Goal: Navigation & Orientation: Find specific page/section

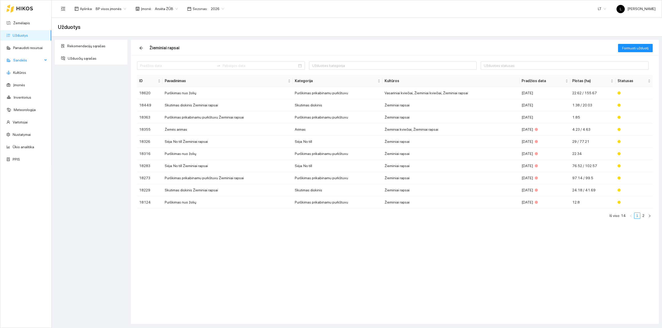
click at [41, 64] on span "Sandėlis" at bounding box center [27, 60] width 29 height 10
click at [21, 100] on link "Veislės" at bounding box center [18, 97] width 11 height 4
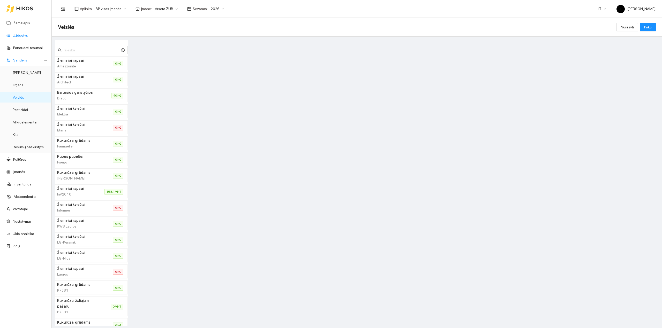
click at [19, 33] on link "Užduotys" at bounding box center [20, 35] width 15 height 4
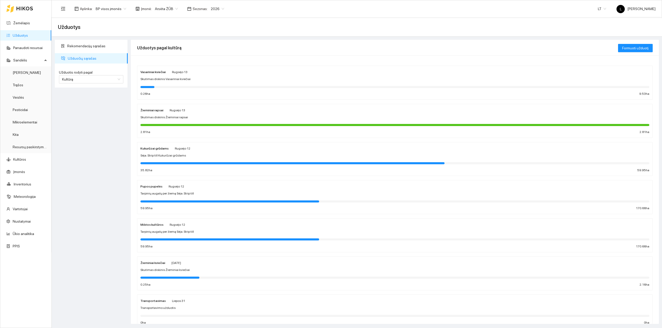
click at [170, 121] on div "Žieminiai rapsai Rugsėjo 13 Skutimas diskinis Žieminiai rapsai 2.81 ha 2.81 ha" at bounding box center [394, 120] width 509 height 27
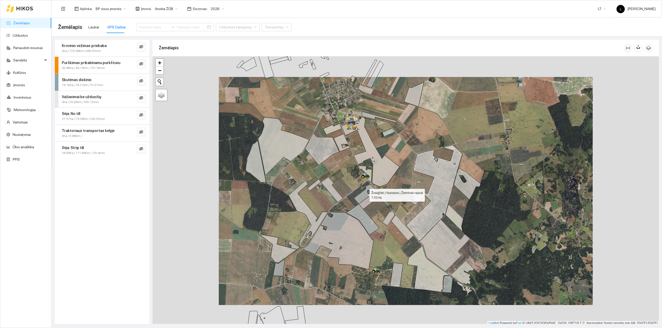
scroll to position [1, 0]
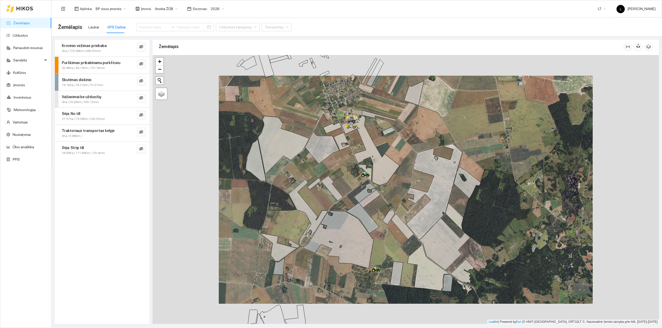
click at [19, 24] on link "Žemėlapis" at bounding box center [21, 23] width 17 height 4
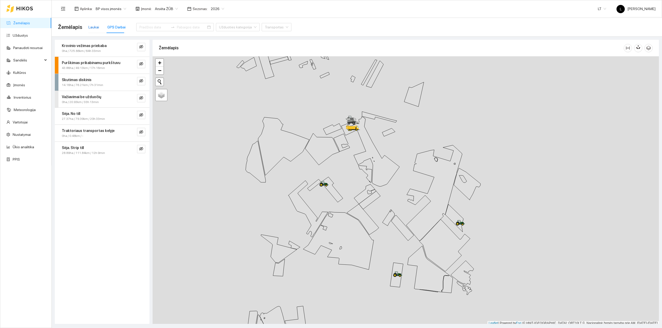
click at [93, 28] on div "Laukai" at bounding box center [93, 27] width 11 height 6
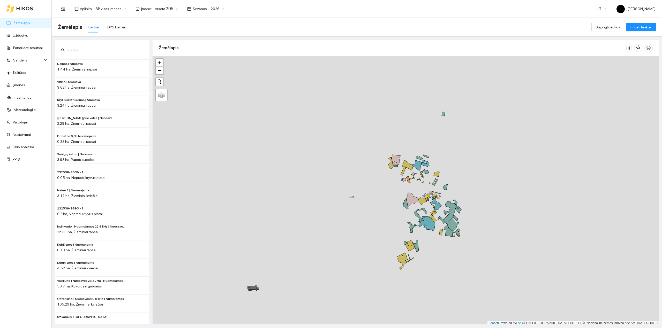
scroll to position [1, 0]
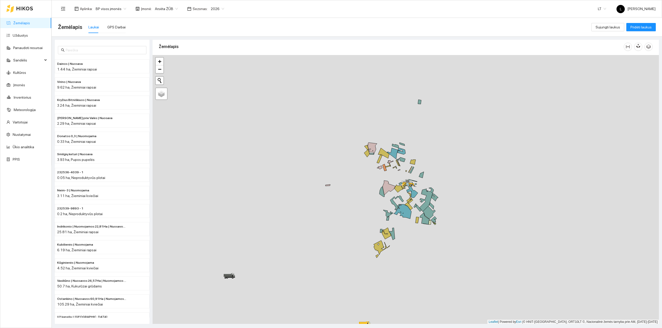
drag, startPoint x: 434, startPoint y: 191, endPoint x: 422, endPoint y: 185, distance: 13.8
click at [422, 185] on div at bounding box center [406, 189] width 506 height 269
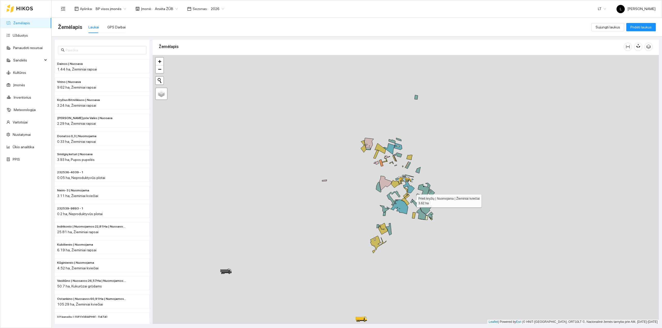
drag, startPoint x: 412, startPoint y: 201, endPoint x: 412, endPoint y: 193, distance: 8.5
click at [412, 199] on icon at bounding box center [411, 201] width 3 height 4
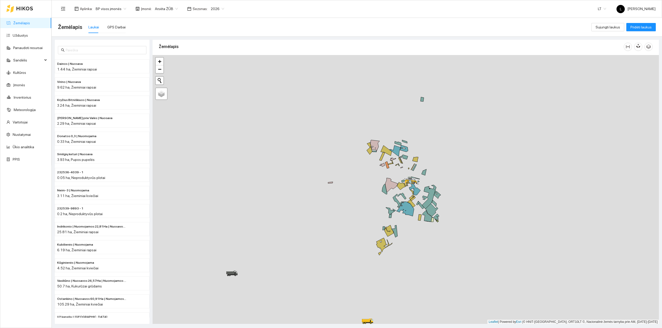
drag, startPoint x: 432, startPoint y: 229, endPoint x: 440, endPoint y: 240, distance: 14.0
click at [438, 238] on div at bounding box center [406, 189] width 506 height 269
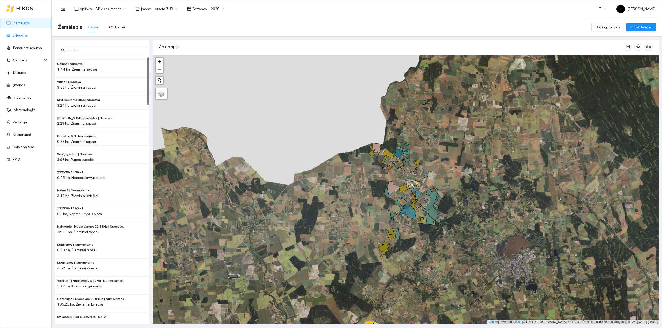
click at [20, 35] on link "Užduotys" at bounding box center [20, 35] width 15 height 4
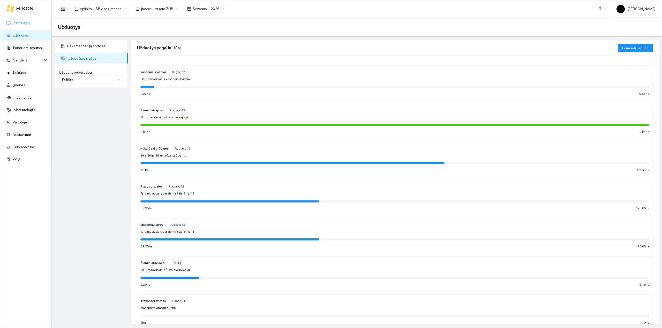
click at [24, 25] on link "Žemėlapis" at bounding box center [21, 23] width 17 height 4
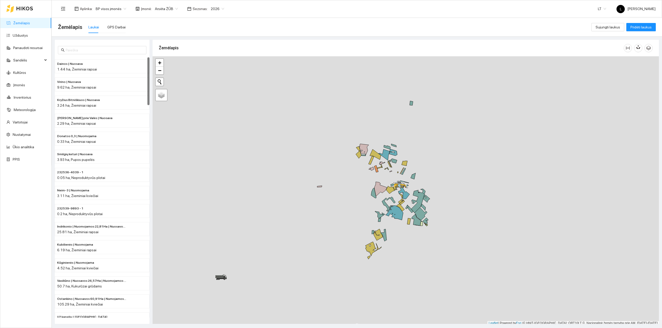
scroll to position [1, 0]
drag, startPoint x: 447, startPoint y: 224, endPoint x: 426, endPoint y: 223, distance: 21.8
click at [427, 223] on div at bounding box center [406, 189] width 506 height 269
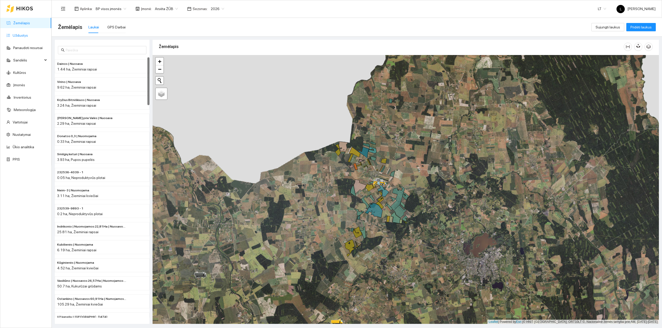
click at [22, 37] on link "Užduotys" at bounding box center [20, 35] width 15 height 4
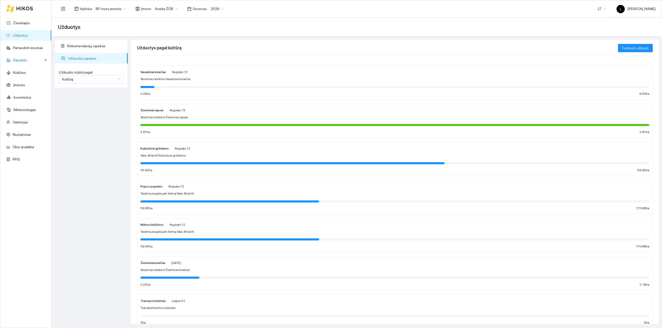
click at [27, 58] on span "Sandėlis" at bounding box center [27, 60] width 29 height 10
click at [21, 96] on link "Veislės" at bounding box center [18, 97] width 11 height 4
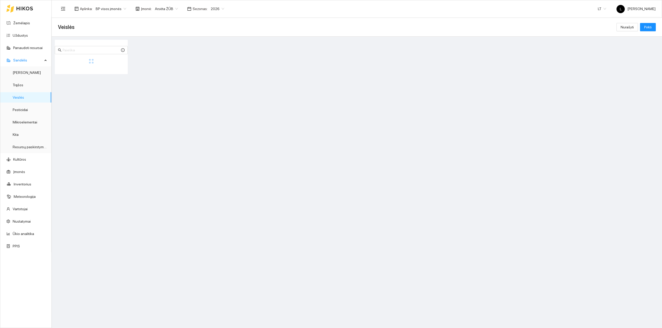
drag, startPoint x: 87, startPoint y: 49, endPoint x: 95, endPoint y: 39, distance: 12.1
click at [87, 49] on input "text" at bounding box center [91, 50] width 57 height 6
type input "exc"
drag, startPoint x: 92, startPoint y: 47, endPoint x: 57, endPoint y: 47, distance: 35.2
click at [58, 47] on span "exc" at bounding box center [91, 50] width 73 height 8
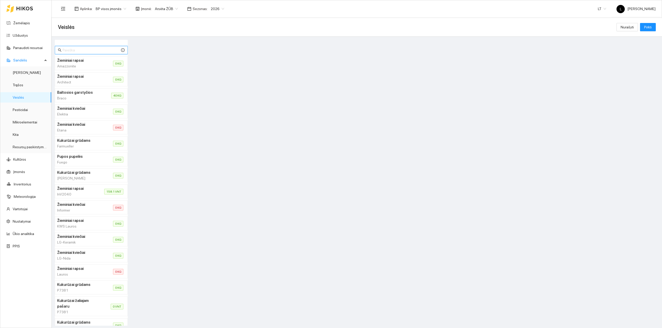
click at [70, 49] on input "text" at bounding box center [91, 50] width 57 height 6
click at [22, 23] on link "Žemėlapis" at bounding box center [21, 23] width 17 height 4
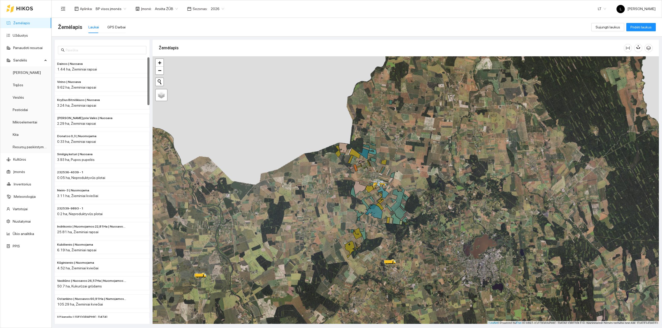
click at [14, 21] on link "Žemėlapis" at bounding box center [21, 23] width 17 height 4
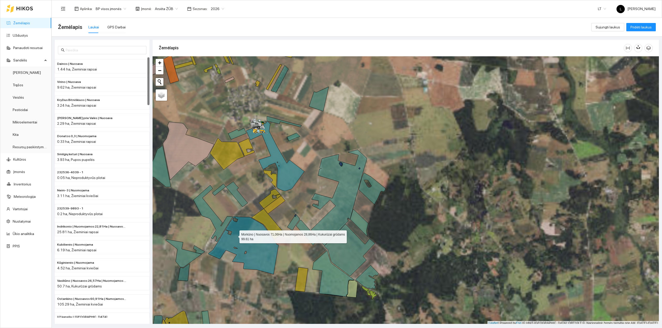
scroll to position [1, 0]
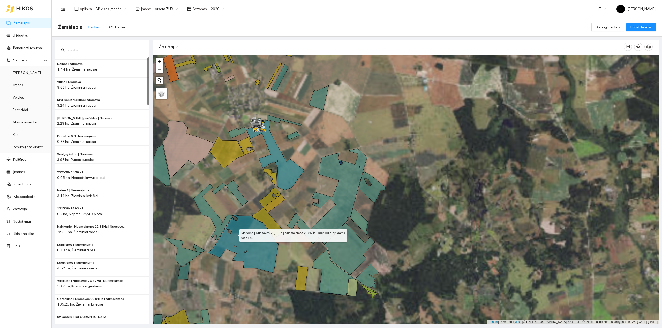
drag, startPoint x: 229, startPoint y: 236, endPoint x: 300, endPoint y: 186, distance: 87.2
click at [278, 215] on icon at bounding box center [243, 244] width 70 height 58
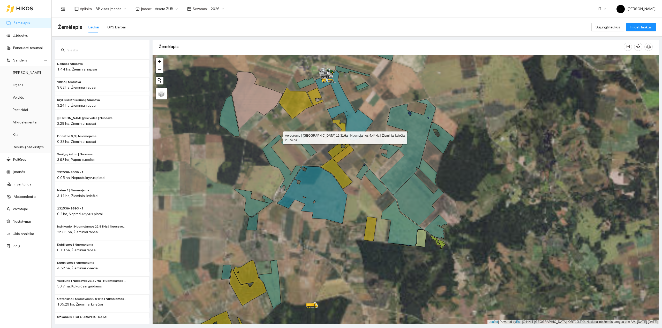
drag, startPoint x: 278, startPoint y: 137, endPoint x: 304, endPoint y: 229, distance: 95.4
click at [302, 191] on icon at bounding box center [282, 163] width 40 height 57
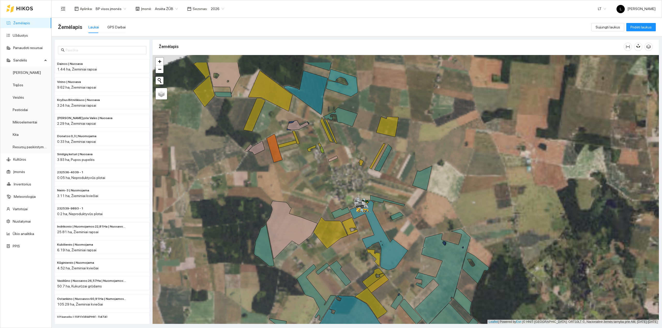
drag, startPoint x: 230, startPoint y: 164, endPoint x: 251, endPoint y: 134, distance: 36.7
click at [231, 165] on div at bounding box center [406, 189] width 506 height 269
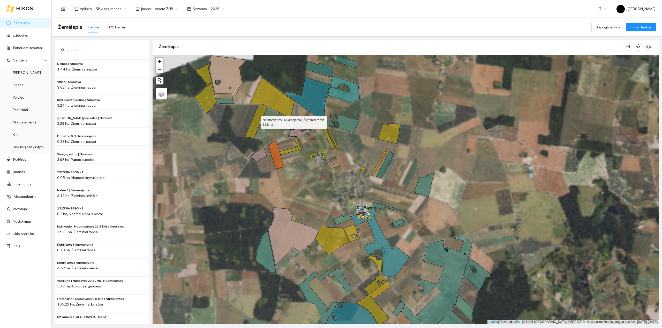
drag, startPoint x: 255, startPoint y: 125, endPoint x: 256, endPoint y: 127, distance: 3.0
click at [255, 125] on icon at bounding box center [256, 121] width 22 height 33
click at [257, 130] on icon at bounding box center [256, 122] width 22 height 33
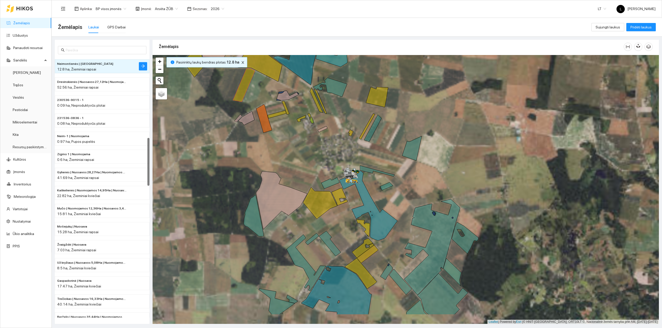
drag, startPoint x: 314, startPoint y: 201, endPoint x: 303, endPoint y: 170, distance: 32.8
click at [303, 170] on div at bounding box center [406, 189] width 506 height 269
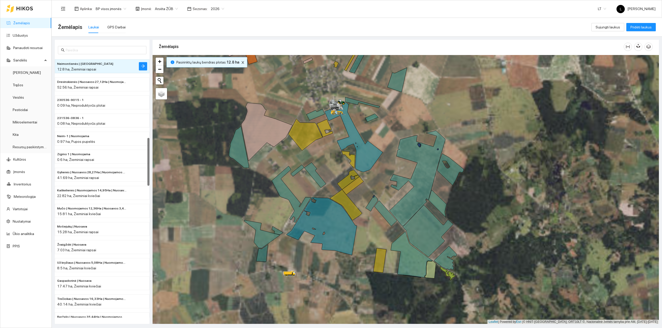
drag, startPoint x: 345, startPoint y: 264, endPoint x: 371, endPoint y: 215, distance: 55.1
click at [329, 190] on div at bounding box center [406, 189] width 506 height 269
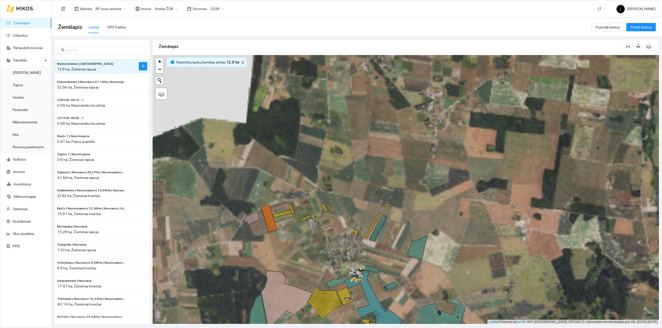
drag, startPoint x: 290, startPoint y: 126, endPoint x: 308, endPoint y: 289, distance: 164.5
click at [311, 299] on icon at bounding box center [286, 300] width 51 height 58
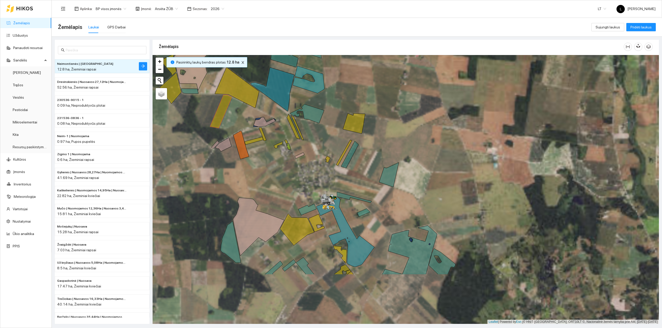
drag, startPoint x: 300, startPoint y: 246, endPoint x: 274, endPoint y: 176, distance: 74.8
click at [274, 176] on div at bounding box center [406, 189] width 506 height 269
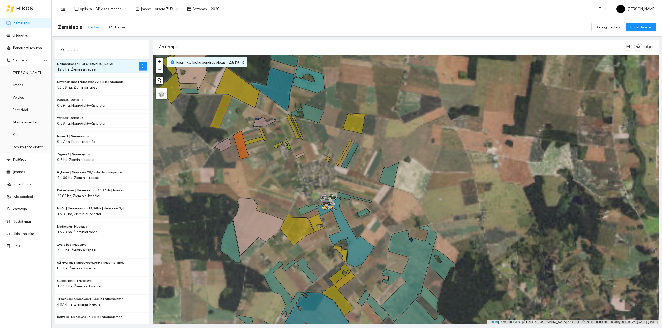
drag, startPoint x: 306, startPoint y: 235, endPoint x: 353, endPoint y: 123, distance: 121.4
click at [353, 124] on div at bounding box center [406, 189] width 506 height 269
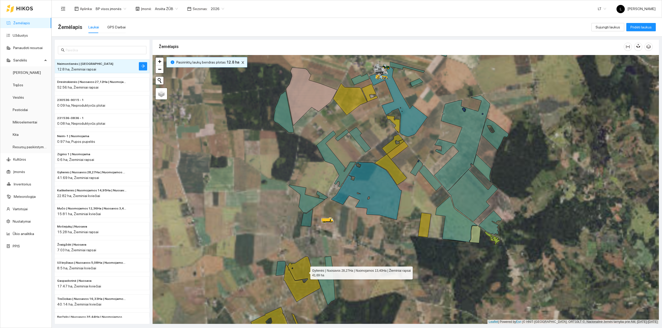
click at [306, 272] on icon at bounding box center [302, 280] width 36 height 46
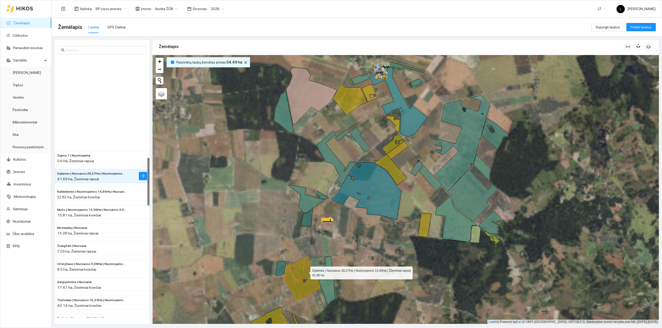
scroll to position [548, 0]
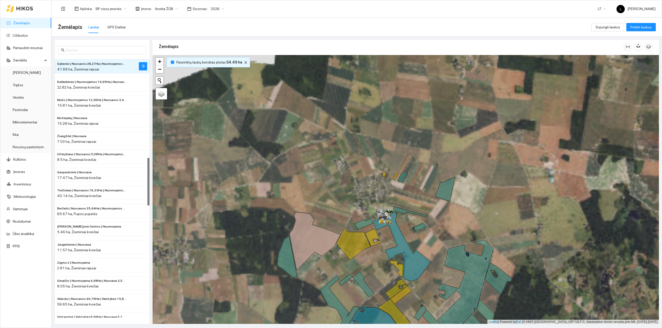
drag, startPoint x: 365, startPoint y: 269, endPoint x: 368, endPoint y: 368, distance: 99.3
click at [368, 328] on html "Žemėlapis Užduotys Panaudoti resursai Sandėlis Derlius Trąšos Veislės Pesticida…" at bounding box center [331, 164] width 662 height 328
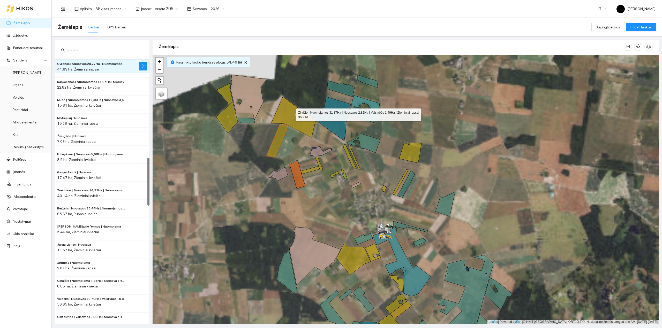
click at [292, 114] on icon at bounding box center [293, 117] width 44 height 41
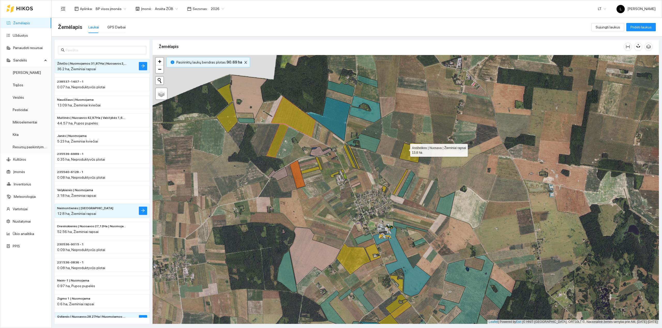
click at [404, 149] on icon at bounding box center [410, 153] width 22 height 20
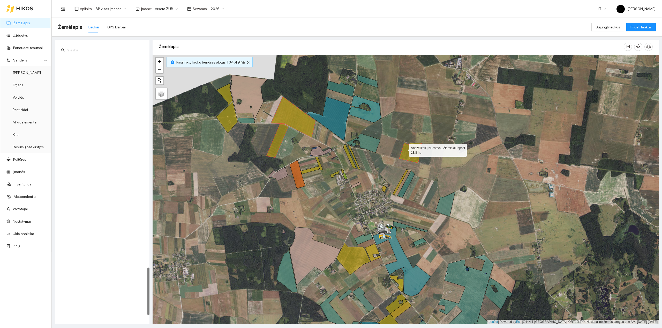
scroll to position [1151, 0]
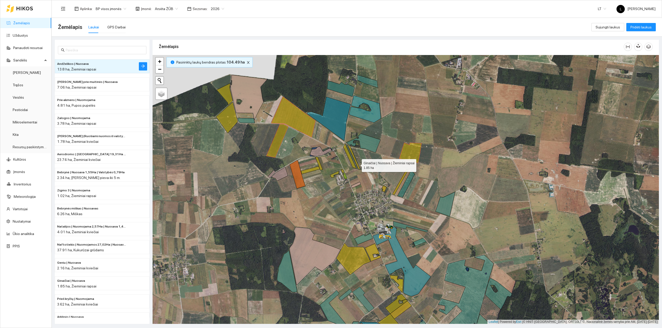
click at [357, 165] on icon at bounding box center [353, 157] width 13 height 25
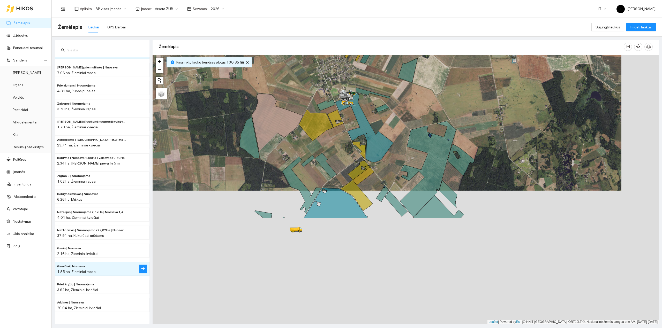
drag, startPoint x: 281, startPoint y: 81, endPoint x: 277, endPoint y: 60, distance: 21.7
click at [277, 60] on div at bounding box center [406, 189] width 506 height 269
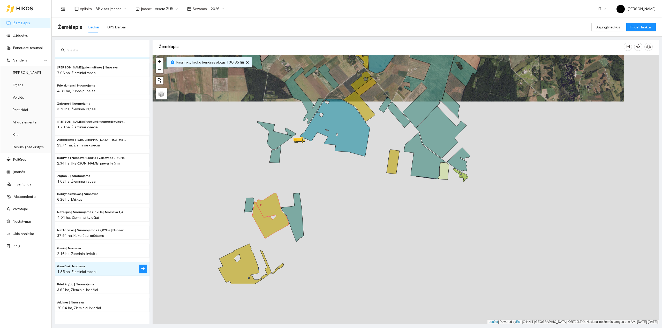
drag, startPoint x: 247, startPoint y: 269, endPoint x: 249, endPoint y: 230, distance: 39.6
click at [256, 215] on div at bounding box center [406, 189] width 506 height 269
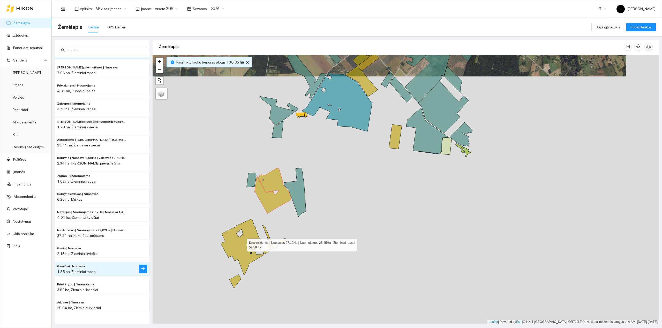
click at [247, 232] on icon at bounding box center [242, 247] width 43 height 56
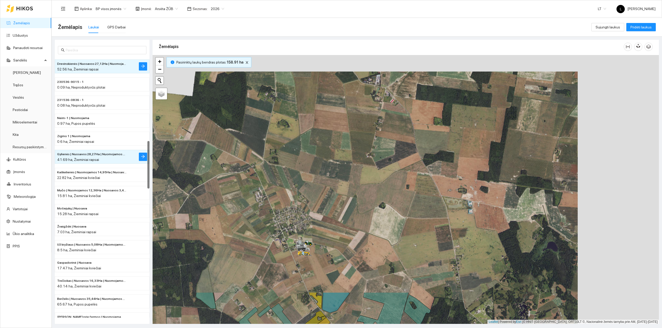
drag, startPoint x: 344, startPoint y: 160, endPoint x: 295, endPoint y: 406, distance: 250.6
click at [295, 328] on html "Žemėlapis Užduotys Panaudoti resursai Sandėlis Derlius Trąšos Veislės Pesticida…" at bounding box center [331, 164] width 662 height 328
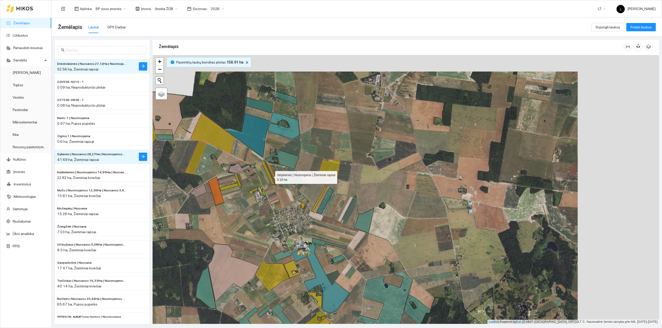
click at [270, 177] on icon at bounding box center [268, 172] width 13 height 25
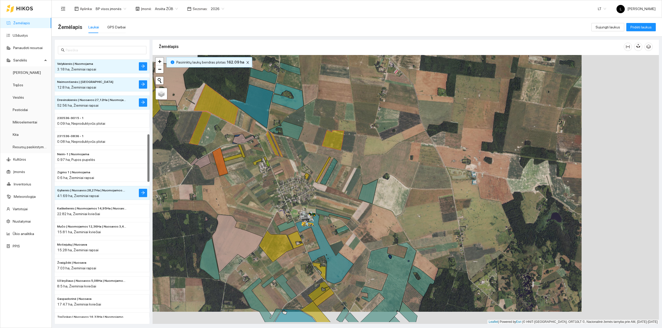
drag, startPoint x: 285, startPoint y: 225, endPoint x: 298, endPoint y: 167, distance: 60.2
click at [297, 163] on div at bounding box center [406, 189] width 506 height 269
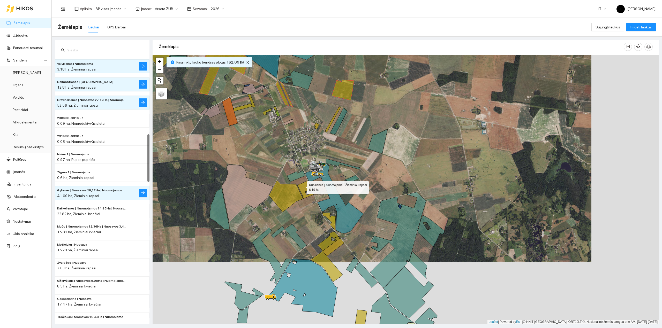
click at [303, 186] on icon at bounding box center [305, 190] width 16 height 18
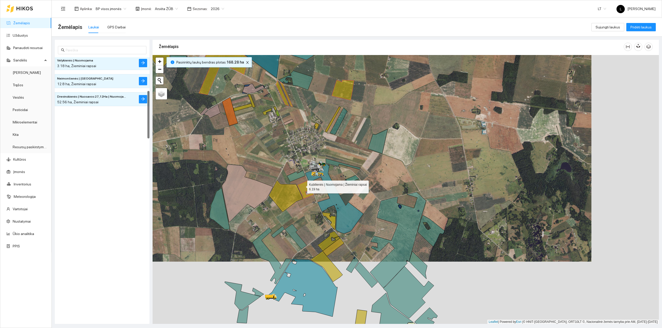
scroll to position [184, 0]
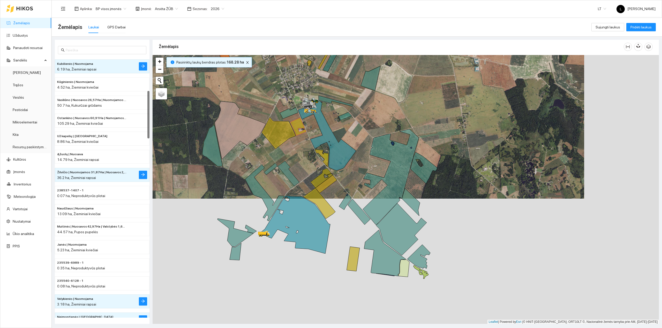
drag, startPoint x: 313, startPoint y: 196, endPoint x: 313, endPoint y: 187, distance: 8.3
click at [312, 184] on div at bounding box center [406, 189] width 506 height 269
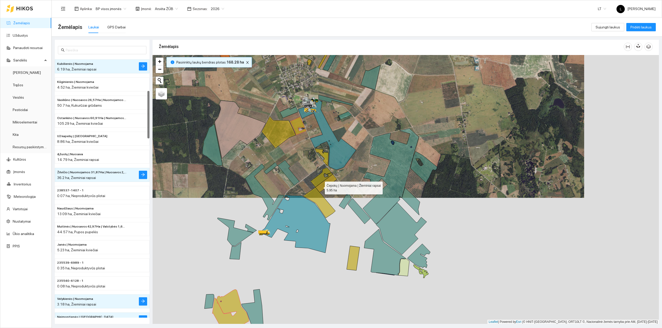
click at [320, 187] on icon at bounding box center [325, 184] width 21 height 18
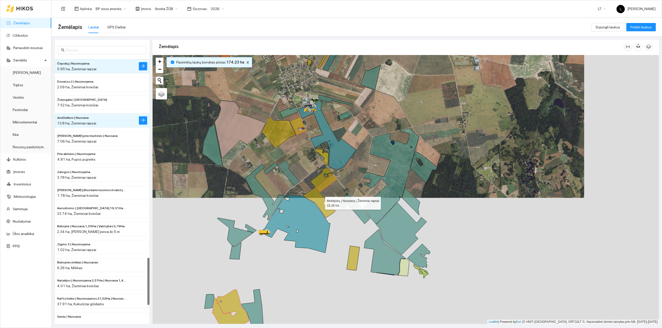
click at [318, 195] on icon at bounding box center [319, 202] width 32 height 31
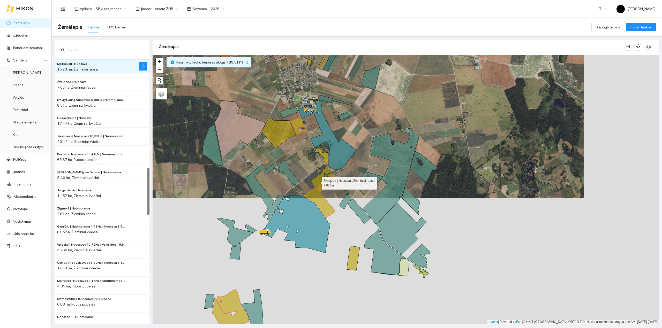
click at [317, 181] on icon at bounding box center [322, 178] width 22 height 20
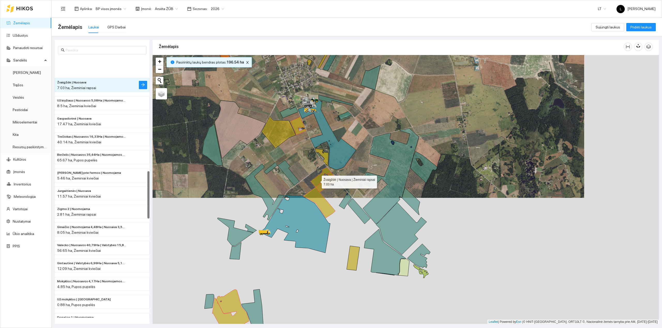
scroll to position [624, 0]
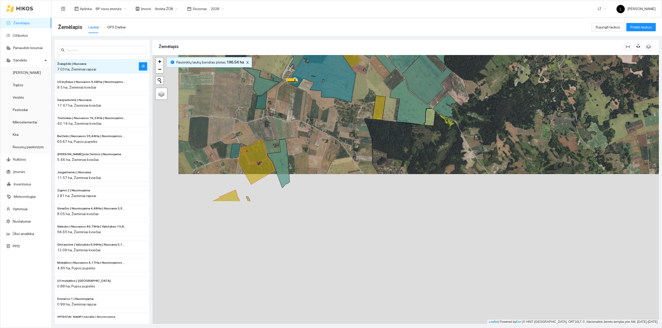
drag, startPoint x: 313, startPoint y: 274, endPoint x: 362, endPoint y: 122, distance: 159.7
click at [339, 123] on div at bounding box center [406, 189] width 506 height 269
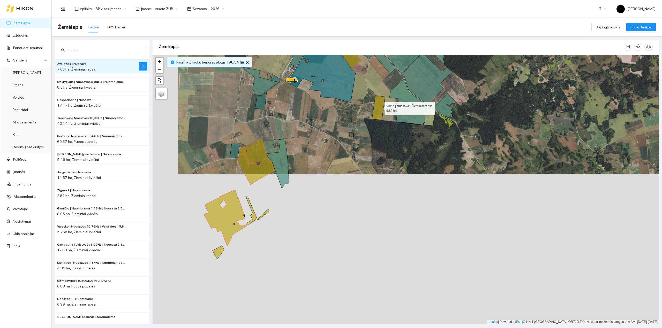
click at [380, 108] on icon at bounding box center [378, 108] width 13 height 25
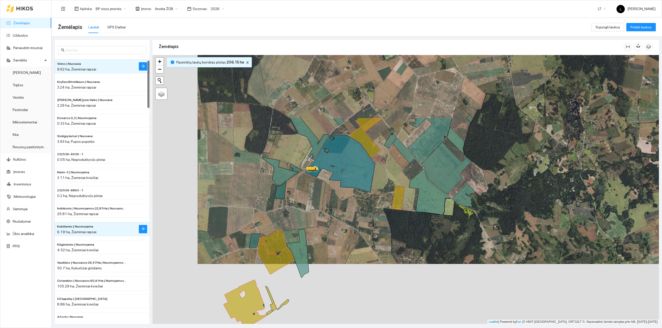
drag, startPoint x: 318, startPoint y: 135, endPoint x: 343, endPoint y: 278, distance: 145.8
click at [344, 278] on div at bounding box center [406, 189] width 506 height 269
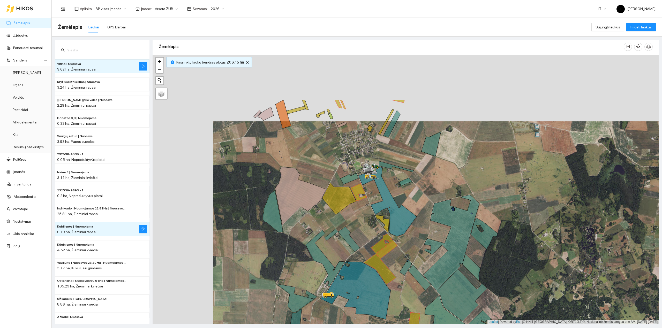
drag, startPoint x: 315, startPoint y: 156, endPoint x: 324, endPoint y: 212, distance: 57.3
click at [324, 212] on div at bounding box center [406, 189] width 506 height 269
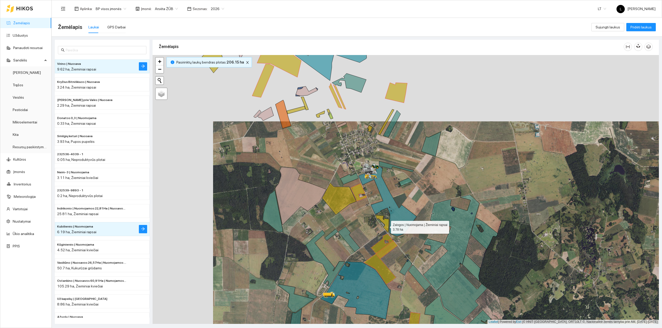
click at [386, 227] on icon at bounding box center [381, 223] width 13 height 17
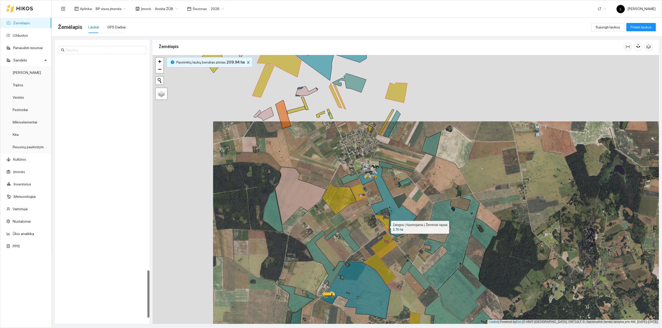
scroll to position [1168, 0]
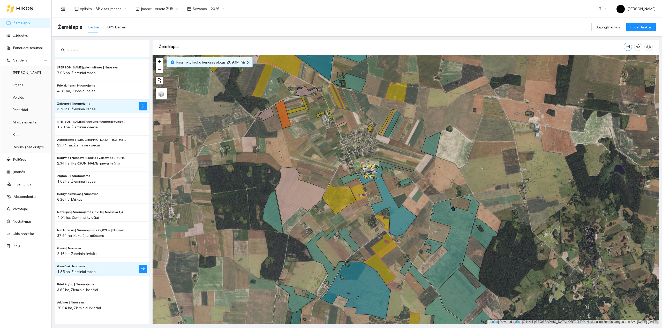
click at [625, 47] on span "column-width" at bounding box center [628, 47] width 8 height 4
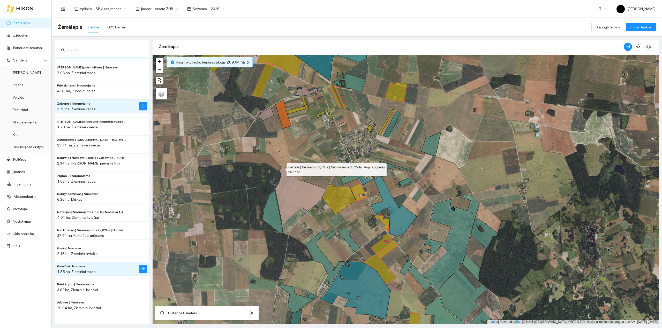
click at [282, 169] on icon at bounding box center [300, 196] width 51 height 58
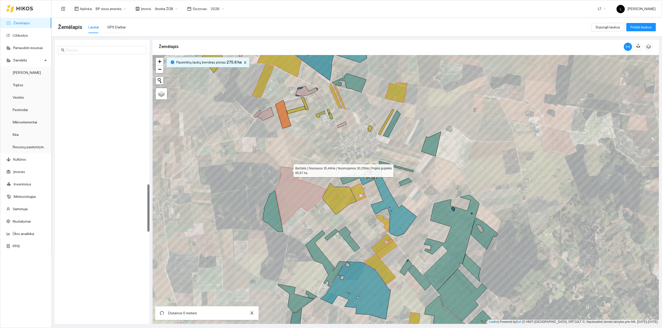
scroll to position [698, 0]
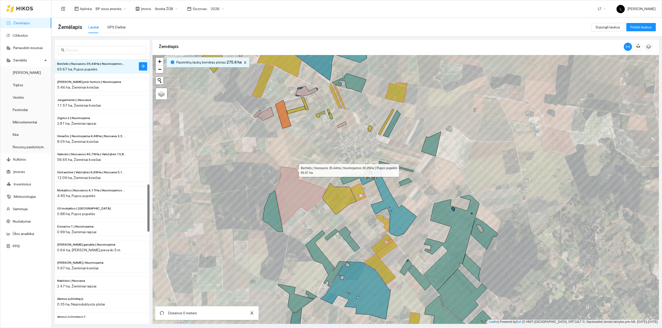
click at [294, 170] on icon at bounding box center [300, 196] width 51 height 58
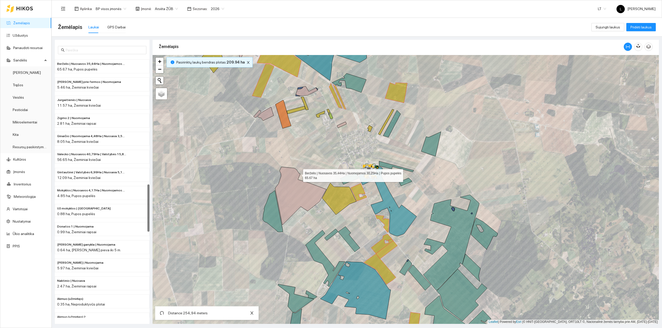
click at [298, 174] on icon at bounding box center [300, 196] width 51 height 58
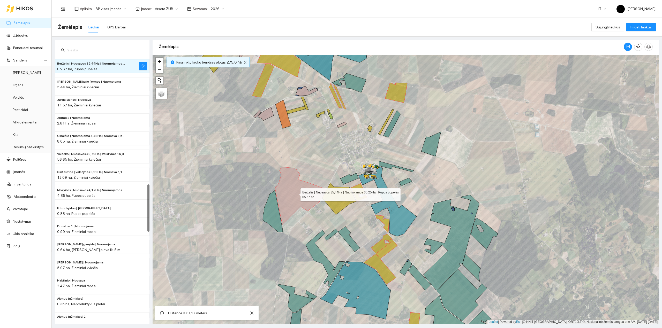
click at [297, 179] on icon at bounding box center [300, 196] width 51 height 58
click at [296, 180] on icon at bounding box center [300, 196] width 51 height 58
click at [325, 190] on icon at bounding box center [300, 196] width 51 height 58
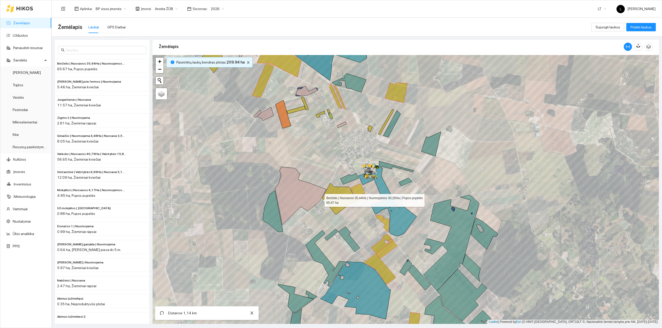
click at [320, 200] on icon at bounding box center [300, 196] width 51 height 58
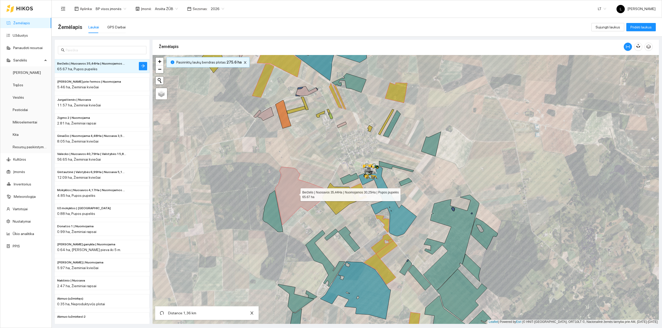
click at [308, 209] on icon at bounding box center [300, 196] width 51 height 58
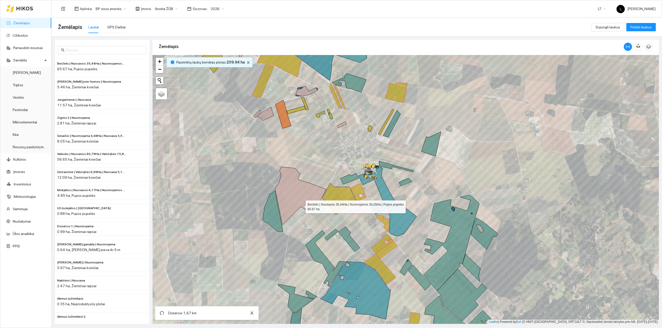
click at [300, 205] on icon at bounding box center [300, 196] width 51 height 58
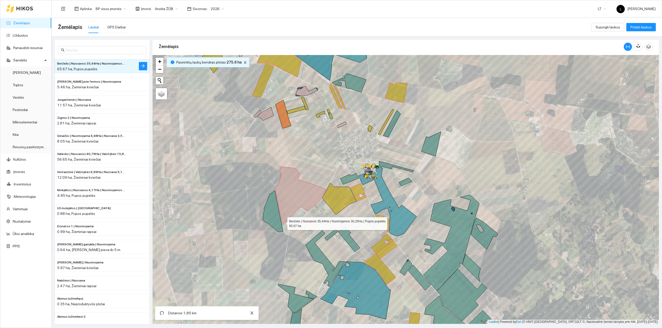
click at [283, 223] on icon at bounding box center [300, 196] width 51 height 58
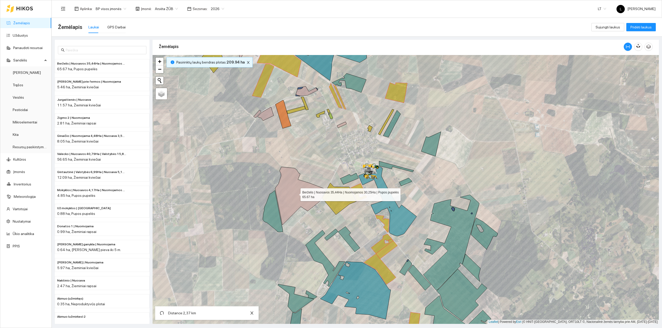
click at [275, 189] on icon at bounding box center [300, 196] width 51 height 58
click at [278, 184] on icon at bounding box center [300, 196] width 51 height 58
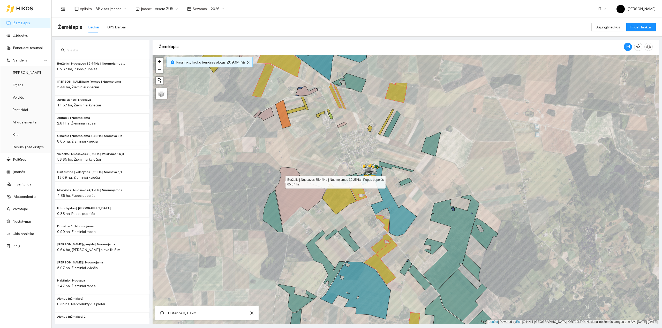
click at [281, 181] on icon at bounding box center [300, 196] width 51 height 58
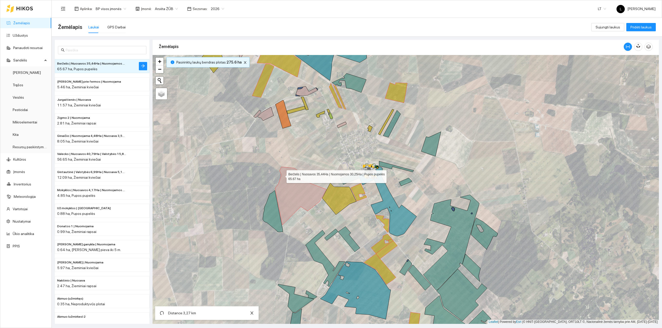
click at [282, 176] on icon at bounding box center [300, 196] width 51 height 58
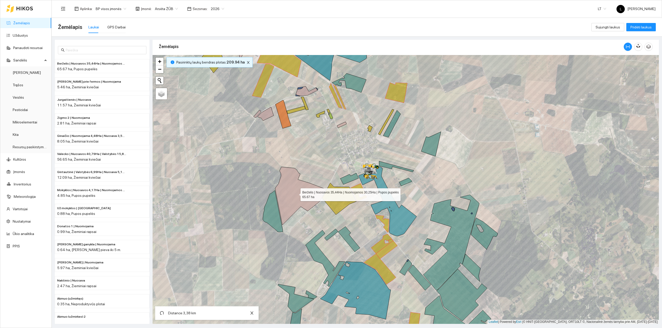
click at [281, 172] on icon at bounding box center [300, 196] width 51 height 58
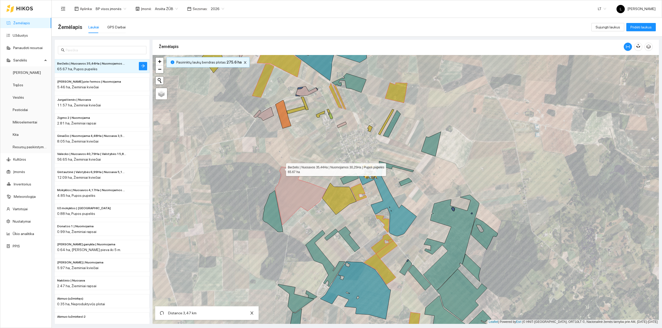
click at [281, 169] on icon at bounding box center [300, 196] width 51 height 58
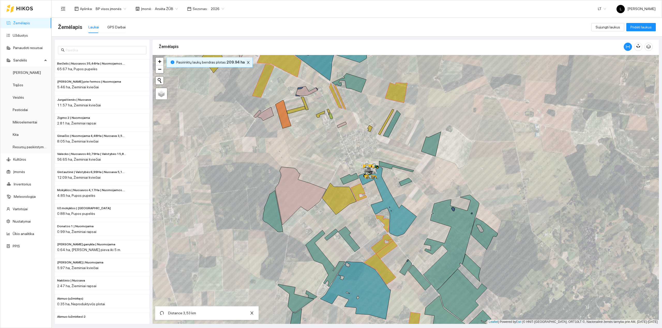
click at [247, 63] on icon "close" at bounding box center [248, 62] width 3 height 3
